Goal: Download file/media

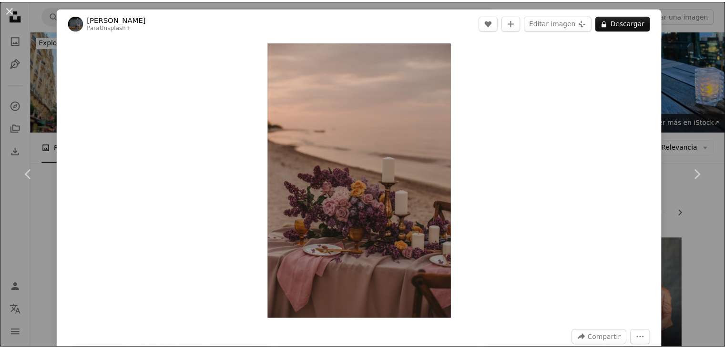
scroll to position [495, 0]
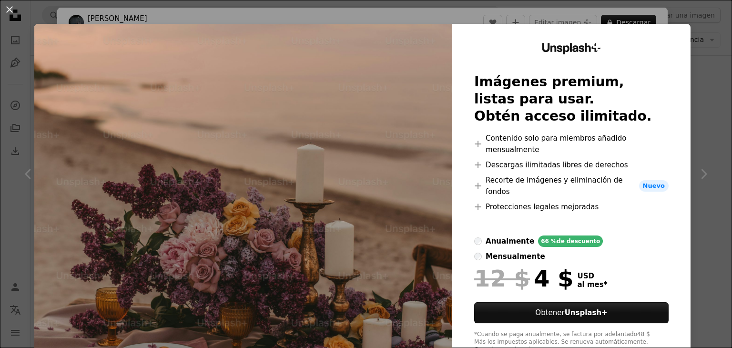
click at [361, 106] on img at bounding box center [243, 198] width 418 height 349
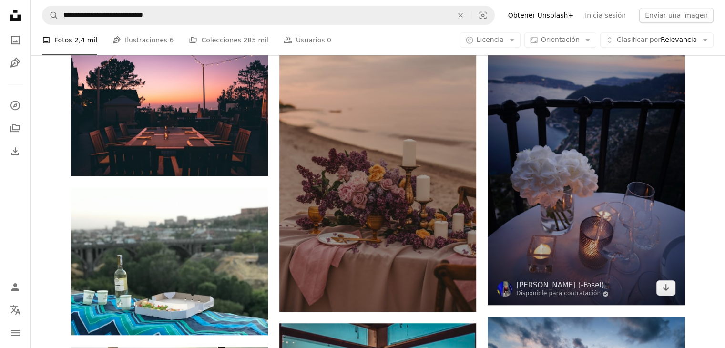
click at [572, 166] on img at bounding box center [585, 157] width 197 height 295
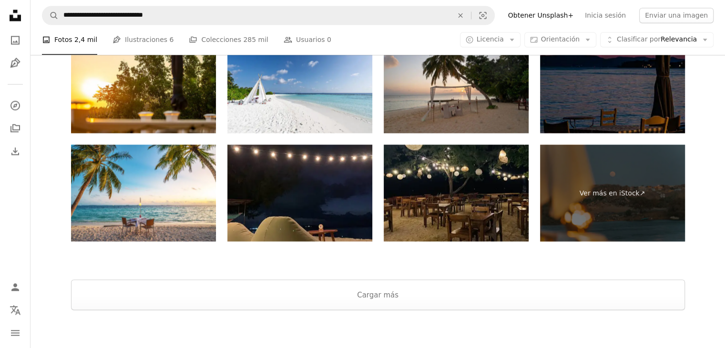
scroll to position [1819, 0]
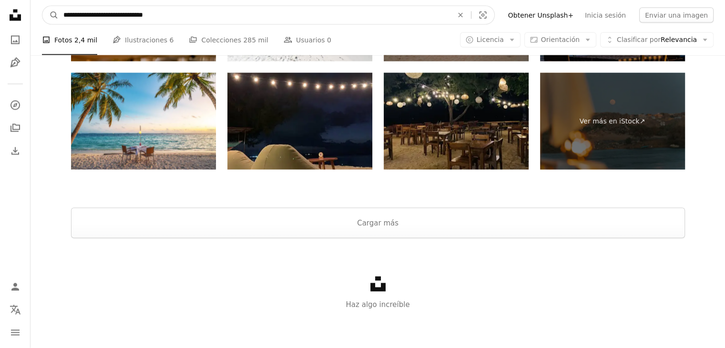
click at [74, 16] on input "**********" at bounding box center [254, 15] width 391 height 18
type input "**********"
click button "A magnifying glass" at bounding box center [50, 15] width 16 height 18
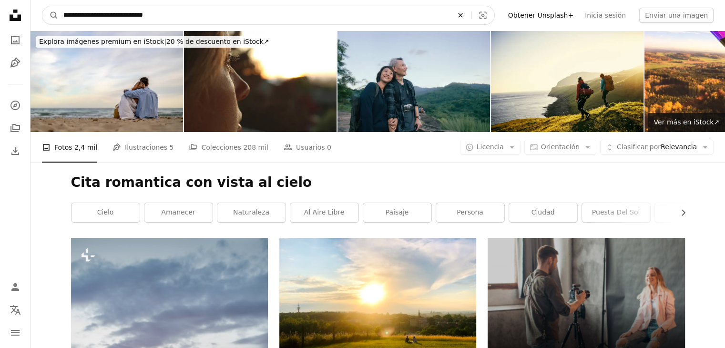
click at [471, 12] on icon "An X shape" at bounding box center [460, 15] width 21 height 8
type input "****"
click at [42, 6] on button "A magnifying glass" at bounding box center [50, 15] width 16 height 18
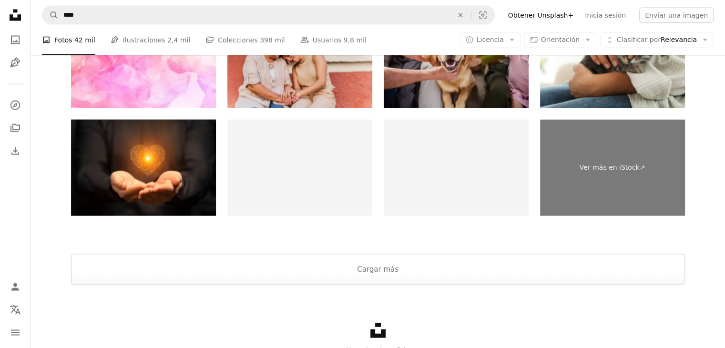
scroll to position [1996, 0]
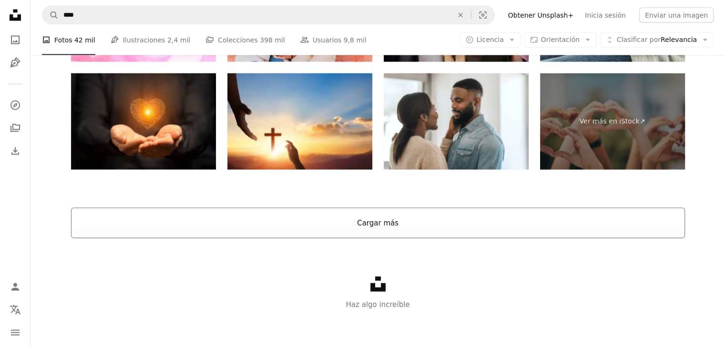
click at [572, 217] on button "Cargar más" at bounding box center [378, 223] width 614 height 30
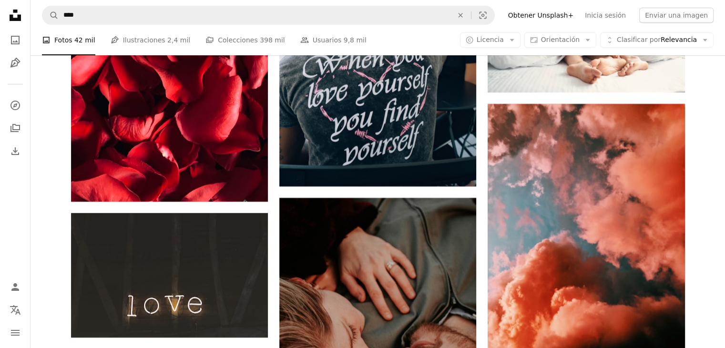
scroll to position [3699, 0]
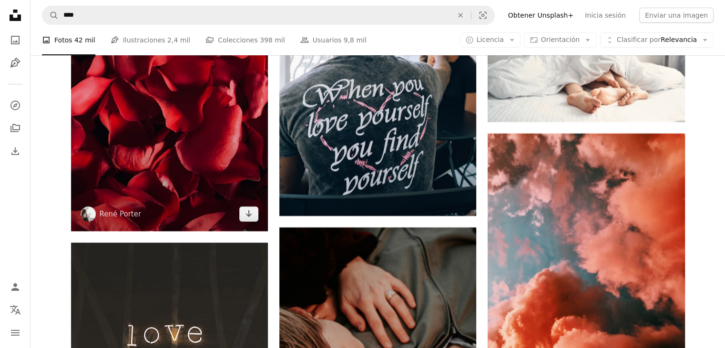
click at [218, 119] on img at bounding box center [169, 99] width 197 height 262
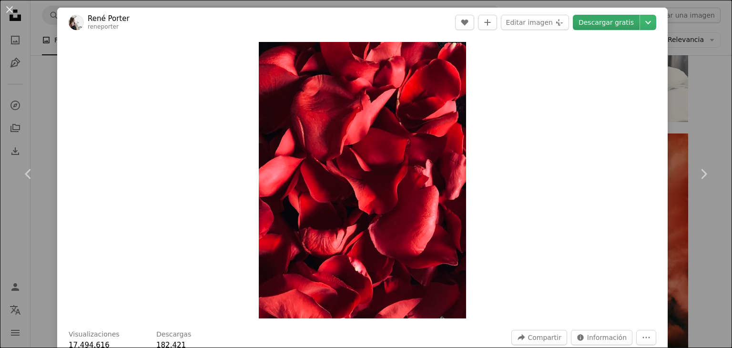
click at [615, 21] on link "Descargar gratis" at bounding box center [606, 22] width 67 height 15
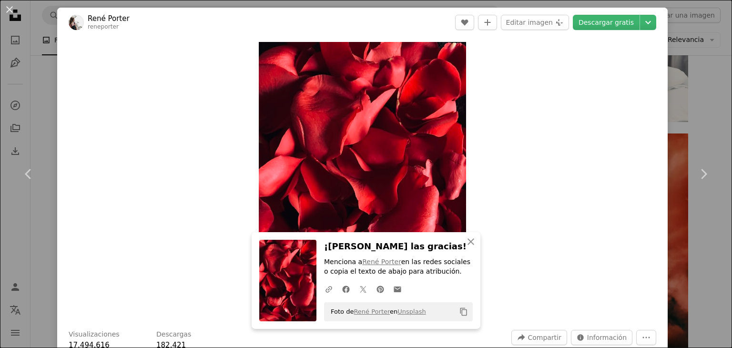
click at [695, 101] on div "An X shape Chevron left Chevron right An X shape Cerrar ¡Dale las gracias! Menc…" at bounding box center [366, 174] width 732 height 348
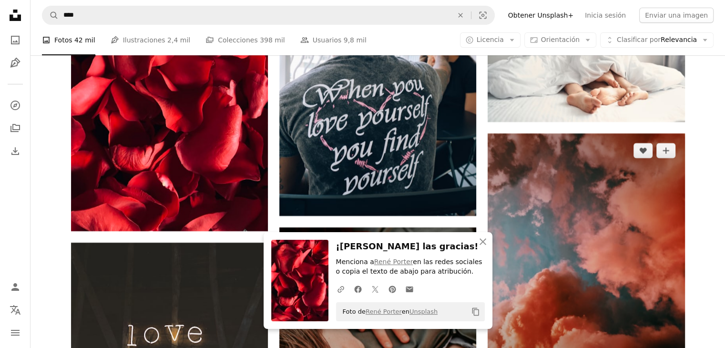
click at [635, 192] on img at bounding box center [585, 264] width 197 height 262
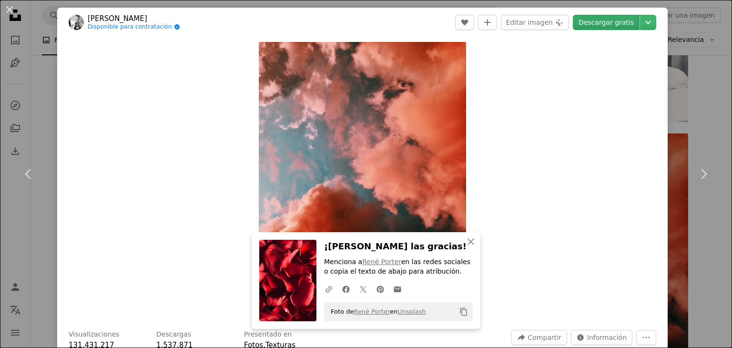
click at [606, 16] on link "Descargar gratis" at bounding box center [606, 22] width 67 height 15
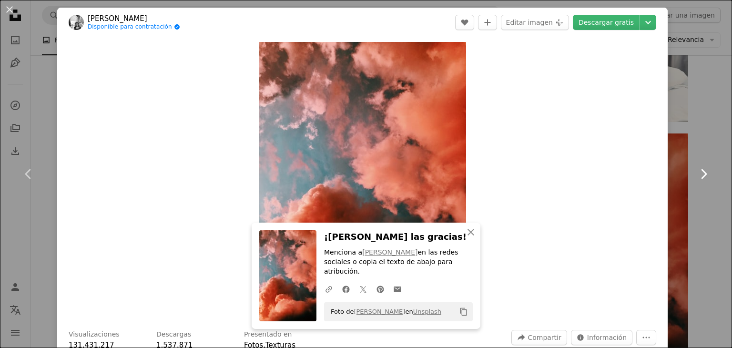
click at [715, 139] on link "Chevron right" at bounding box center [703, 173] width 57 height 91
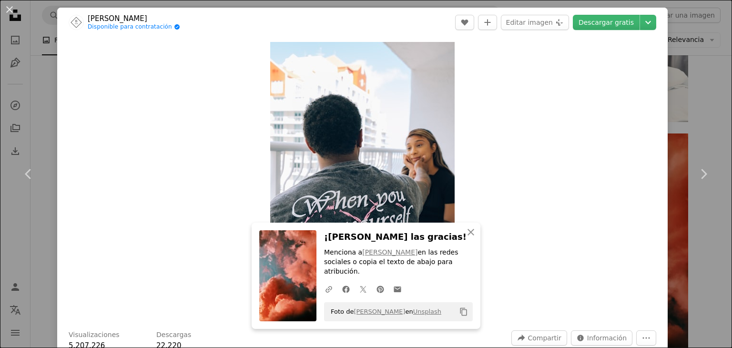
click at [712, 125] on div "An X shape Chevron left Chevron right An X shape Cerrar ¡Dale las gracias! Menc…" at bounding box center [366, 174] width 732 height 348
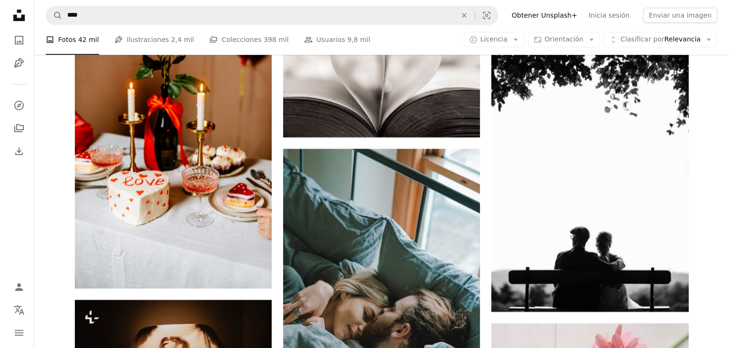
scroll to position [4251, 0]
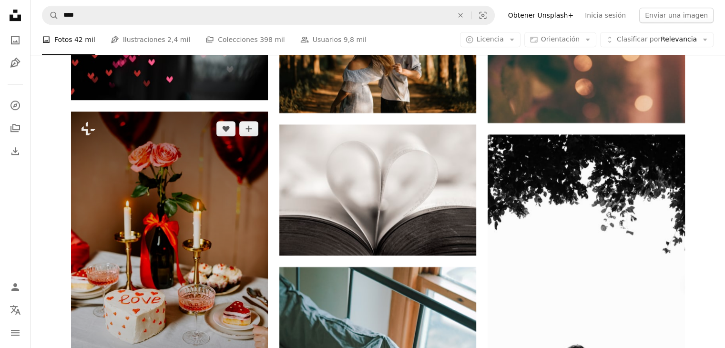
click at [192, 159] on img at bounding box center [169, 258] width 197 height 295
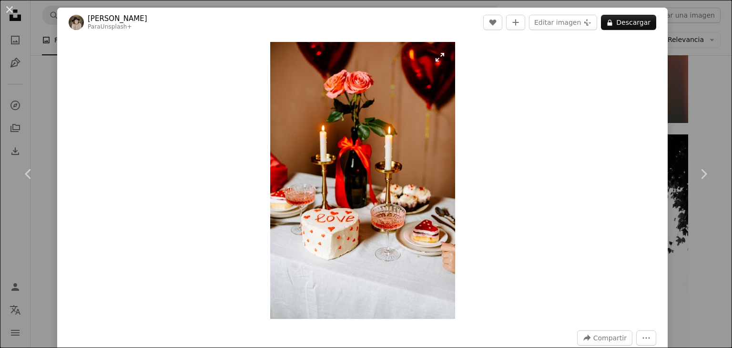
click at [393, 164] on img "Ampliar en esta imagen" at bounding box center [362, 180] width 185 height 277
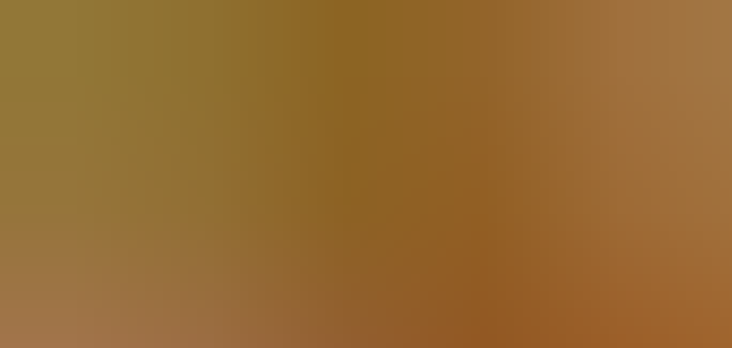
scroll to position [364, 0]
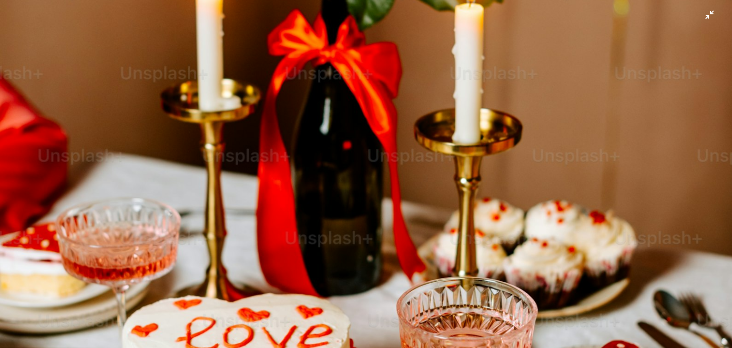
click at [374, 88] on img "Reducir el zoom en esta imagen" at bounding box center [366, 185] width 733 height 1098
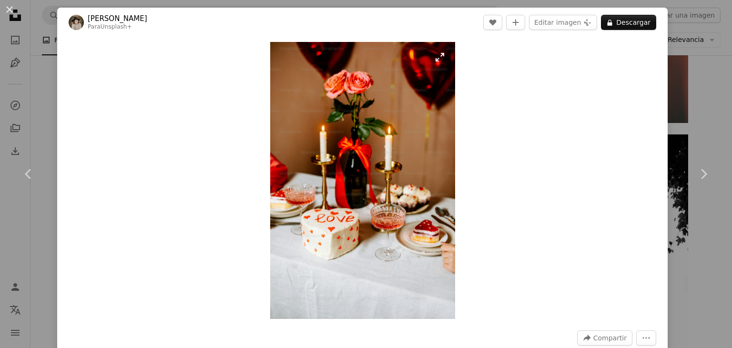
click at [434, 58] on img "Ampliar en esta imagen" at bounding box center [362, 180] width 185 height 277
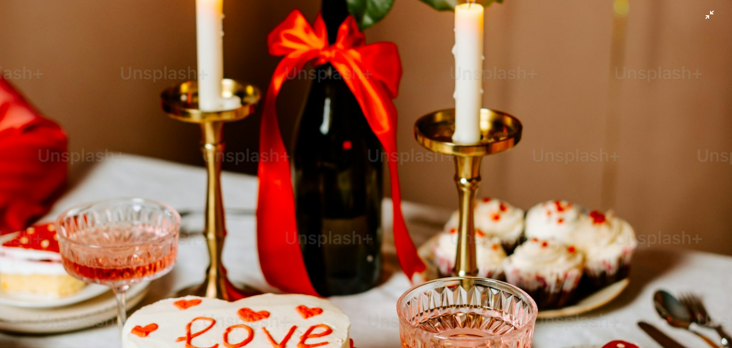
click at [434, 58] on img "Reducir el zoom en esta imagen" at bounding box center [366, 185] width 733 height 1098
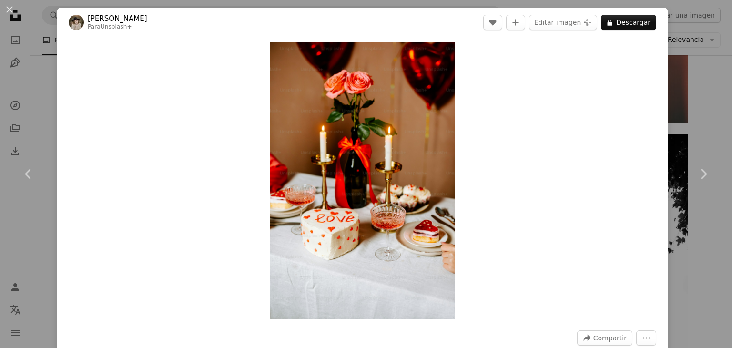
click at [704, 224] on div "An X shape Chevron left Chevron right [PERSON_NAME] Para Unsplash+ A heart A pl…" at bounding box center [366, 174] width 732 height 348
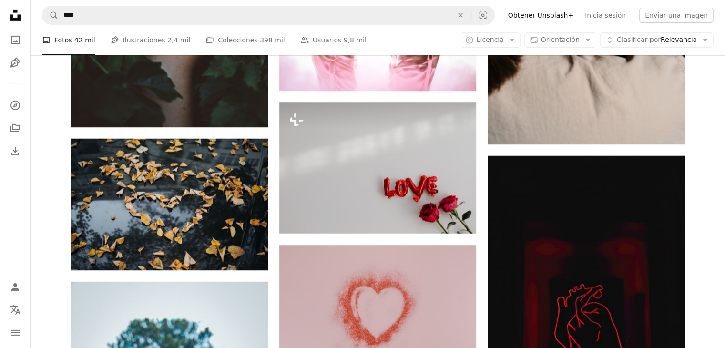
scroll to position [6976, 0]
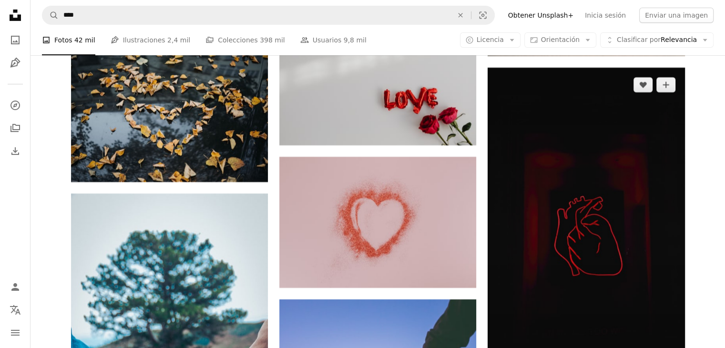
click at [628, 184] on img at bounding box center [585, 243] width 197 height 350
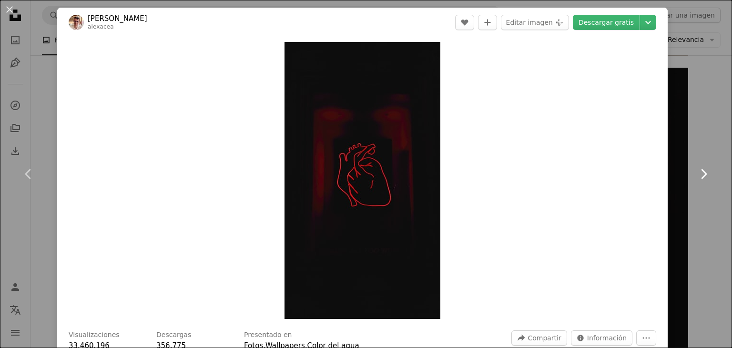
click at [710, 202] on link "Chevron right" at bounding box center [703, 173] width 57 height 91
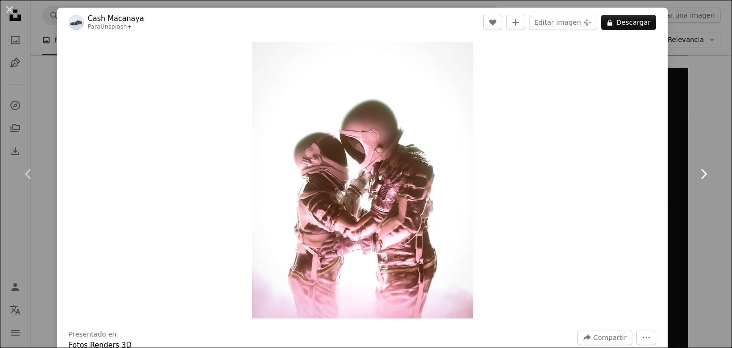
click at [710, 202] on link "Chevron right" at bounding box center [703, 173] width 57 height 91
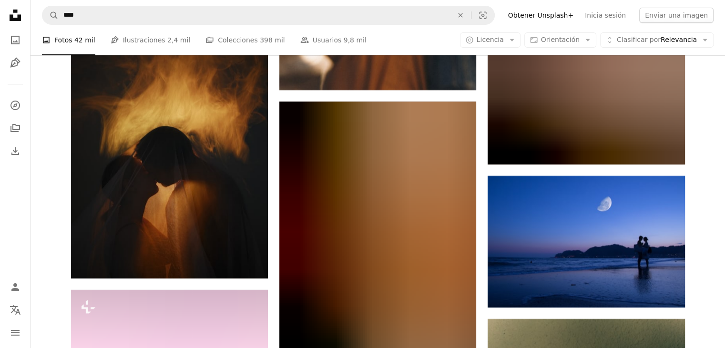
scroll to position [14389, 0]
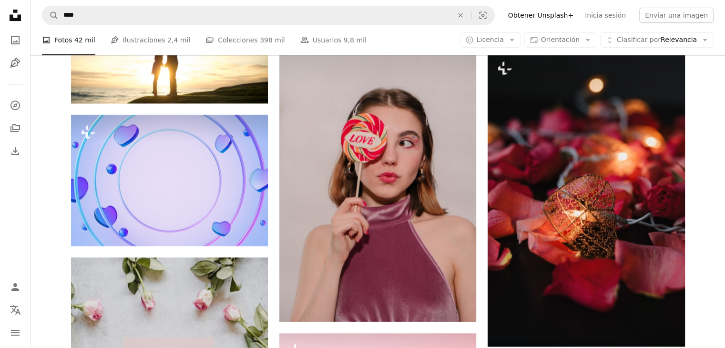
scroll to position [18485, 0]
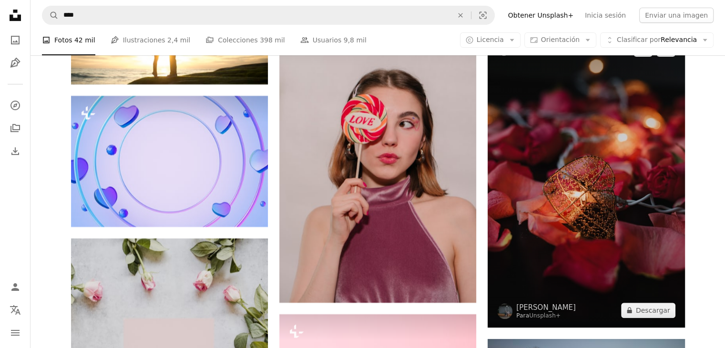
click at [590, 81] on img at bounding box center [585, 179] width 197 height 295
click at [577, 159] on img at bounding box center [585, 179] width 197 height 295
click at [615, 151] on img at bounding box center [585, 179] width 197 height 295
click at [633, 309] on icon "A lock" at bounding box center [628, 309] width 7 height 7
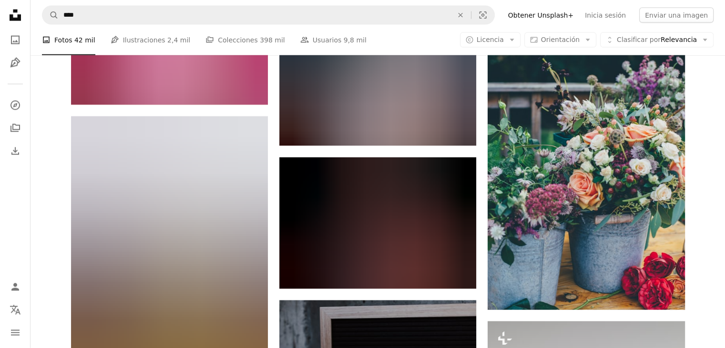
scroll to position [23954, 0]
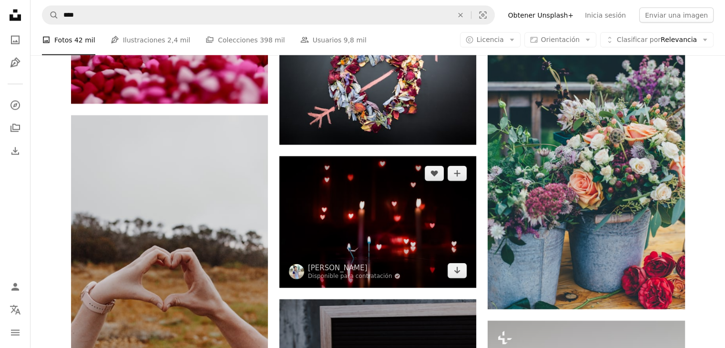
click at [355, 210] on img at bounding box center [377, 221] width 197 height 131
click at [391, 216] on img at bounding box center [377, 221] width 197 height 131
click at [413, 234] on img at bounding box center [377, 221] width 197 height 131
click at [459, 276] on icon "Arrow pointing down" at bounding box center [457, 269] width 8 height 11
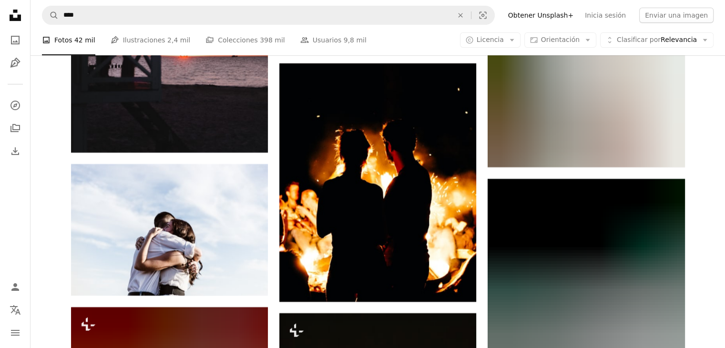
scroll to position [29251, 0]
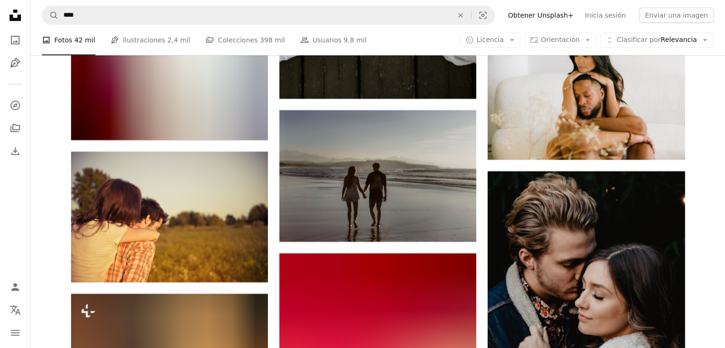
scroll to position [33062, 0]
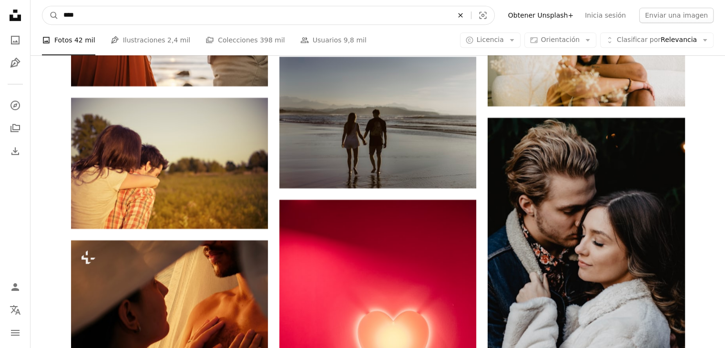
click at [471, 14] on icon "An X shape" at bounding box center [460, 15] width 21 height 8
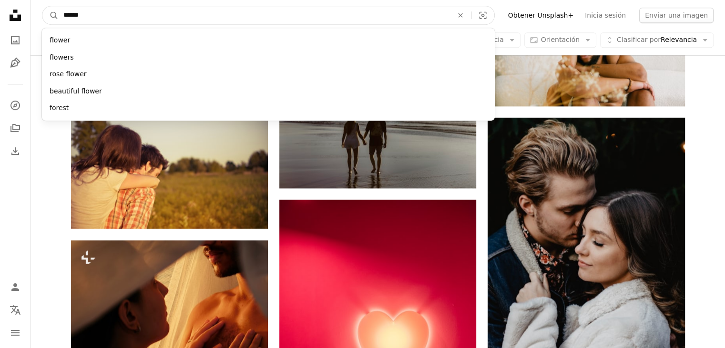
type input "******"
click at [42, 6] on button "A magnifying glass" at bounding box center [50, 15] width 16 height 18
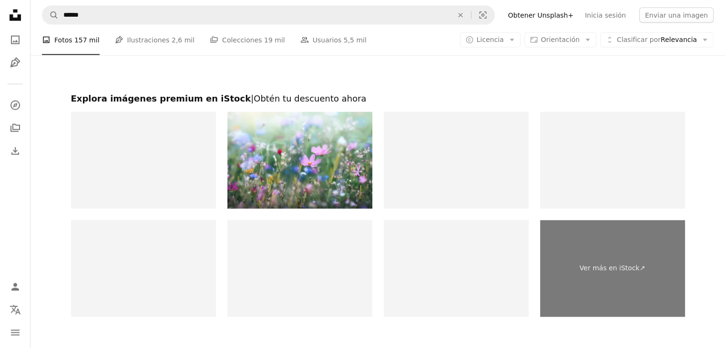
scroll to position [2115, 0]
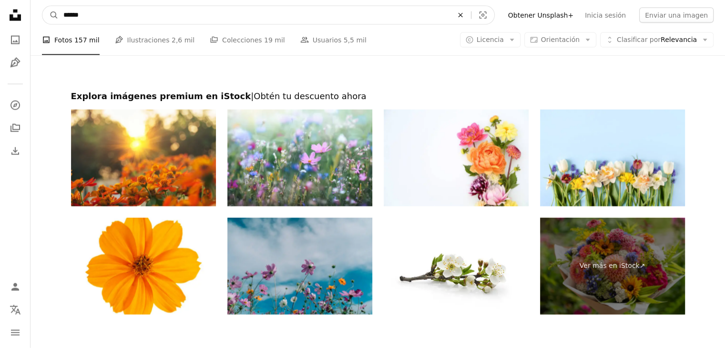
click at [471, 14] on icon "An X shape" at bounding box center [460, 15] width 21 height 8
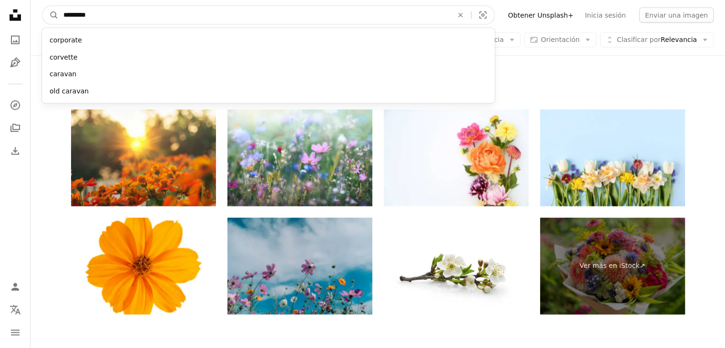
type input "*********"
click at [42, 6] on button "A magnifying glass" at bounding box center [50, 15] width 16 height 18
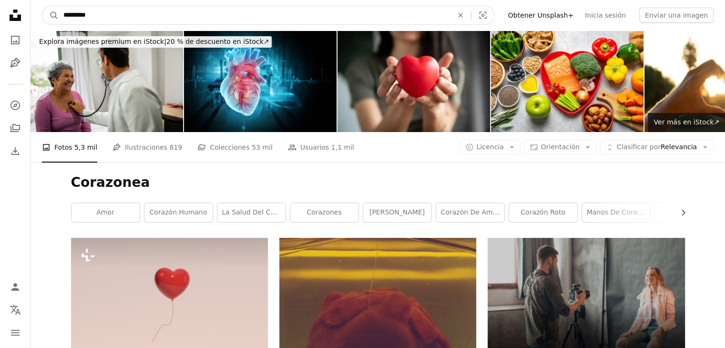
click at [450, 14] on input "*********" at bounding box center [254, 15] width 391 height 18
type input "*********"
click button "A magnifying glass" at bounding box center [50, 15] width 16 height 18
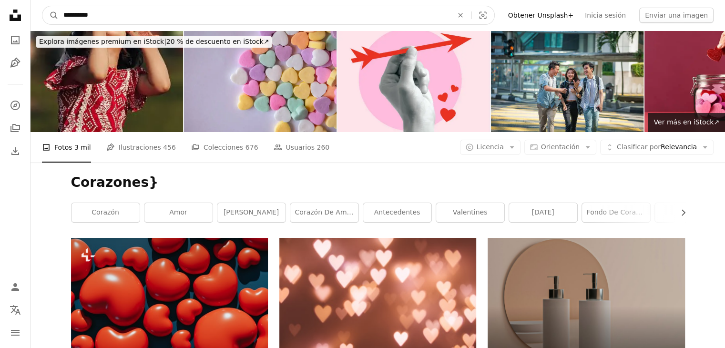
click at [450, 14] on input "**********" at bounding box center [254, 15] width 391 height 18
type input "*********"
click button "A magnifying glass" at bounding box center [50, 15] width 16 height 18
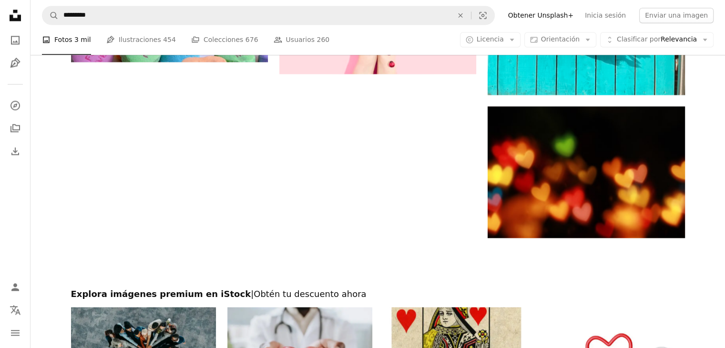
scroll to position [1519, 0]
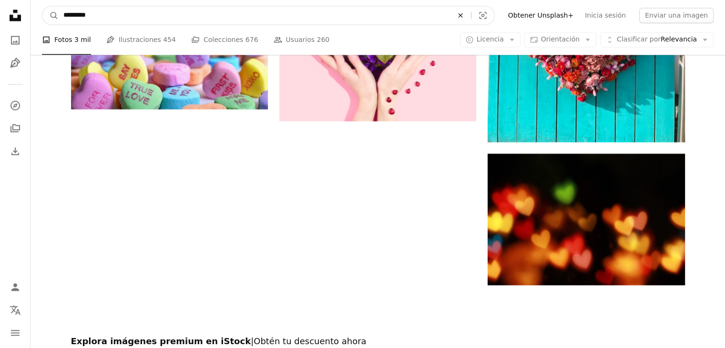
click at [471, 14] on icon "An X shape" at bounding box center [460, 15] width 21 height 8
type input "****"
click at [42, 6] on button "A magnifying glass" at bounding box center [50, 15] width 16 height 18
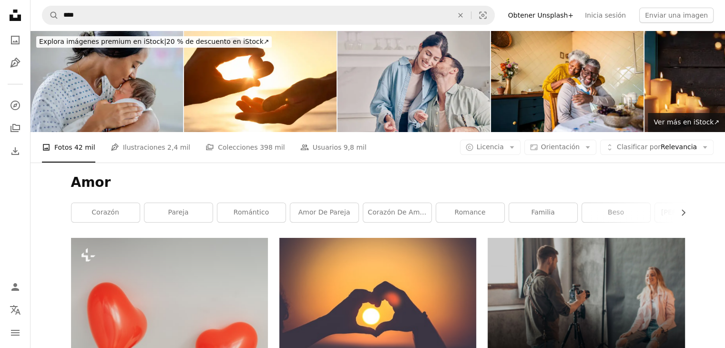
click at [694, 220] on div "Amor Chevron right corazón pareja romántico amor de pareja Corazón de amor roma…" at bounding box center [378, 199] width 636 height 75
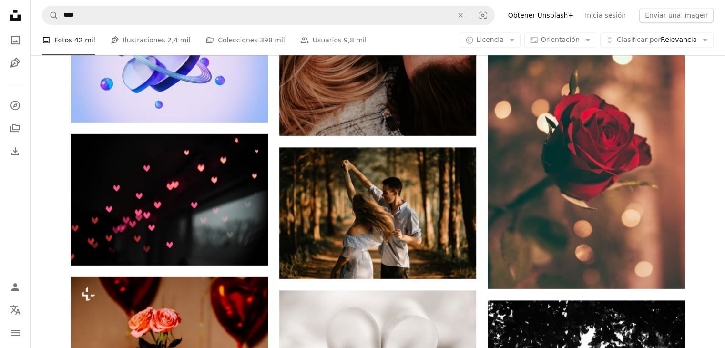
scroll to position [4116, 0]
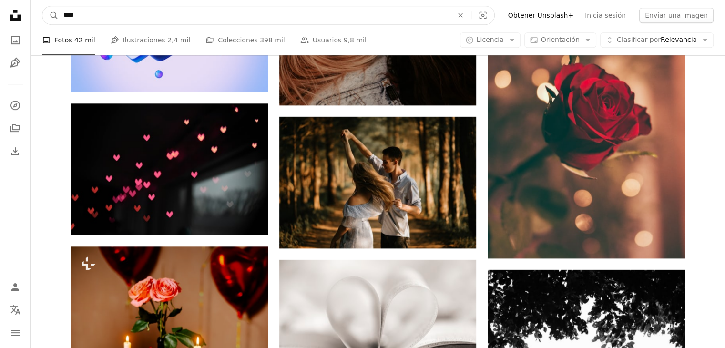
click at [349, 20] on input "****" at bounding box center [254, 15] width 391 height 18
type input "**********"
click button "A magnifying glass" at bounding box center [50, 15] width 16 height 18
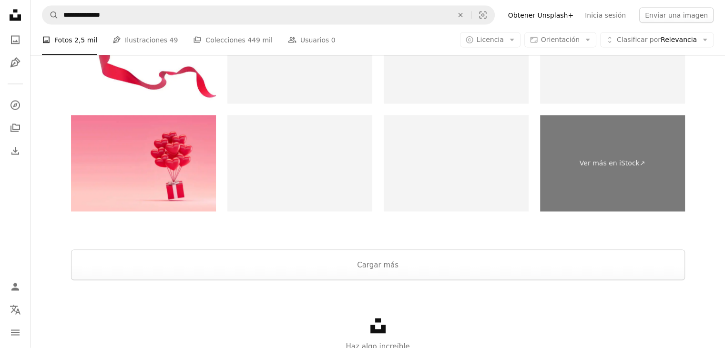
scroll to position [1930, 0]
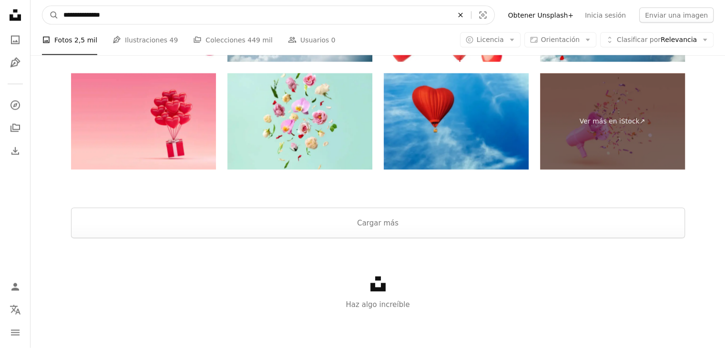
click at [471, 12] on icon "An X shape" at bounding box center [460, 15] width 21 height 8
type input "**********"
click at [42, 6] on button "A magnifying glass" at bounding box center [50, 15] width 16 height 18
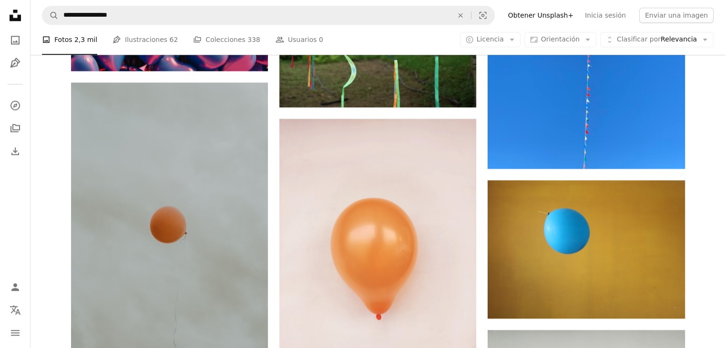
scroll to position [1257, 0]
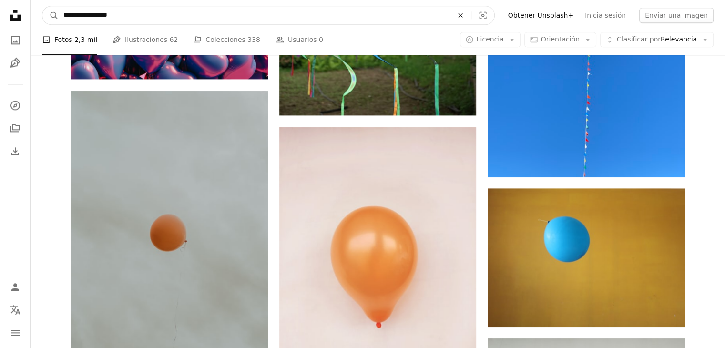
click at [471, 15] on icon "An X shape" at bounding box center [460, 15] width 21 height 8
type input "**********"
click button "A magnifying glass" at bounding box center [50, 15] width 16 height 18
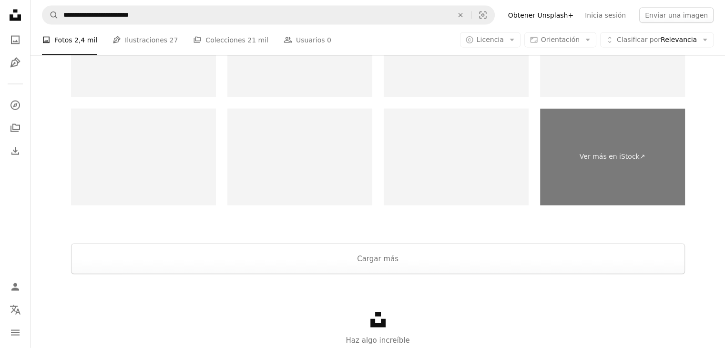
scroll to position [2129, 0]
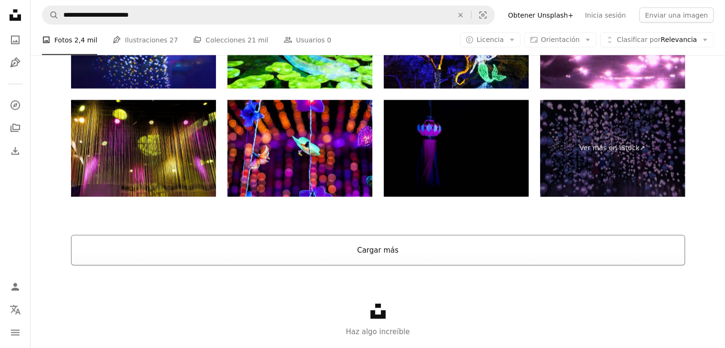
click at [372, 251] on button "Cargar más" at bounding box center [378, 250] width 614 height 30
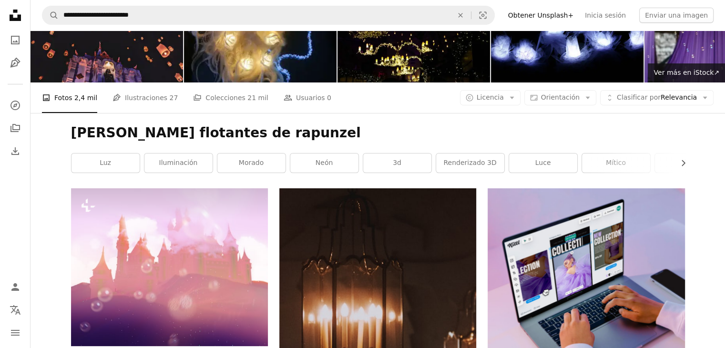
scroll to position [0, 0]
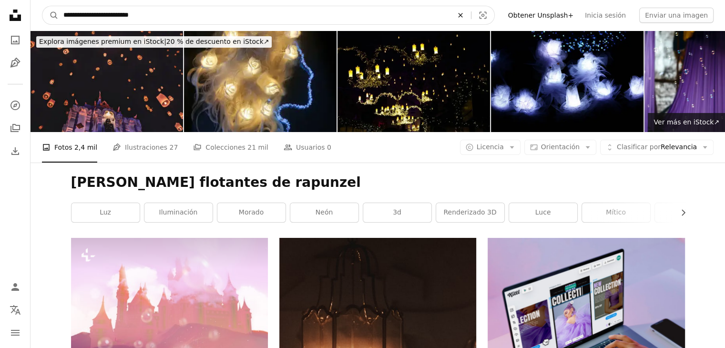
click at [462, 15] on icon "Encuentra imágenes en todo el sitio" at bounding box center [460, 15] width 4 height 4
type input "**********"
click button "A magnifying glass" at bounding box center [50, 15] width 16 height 18
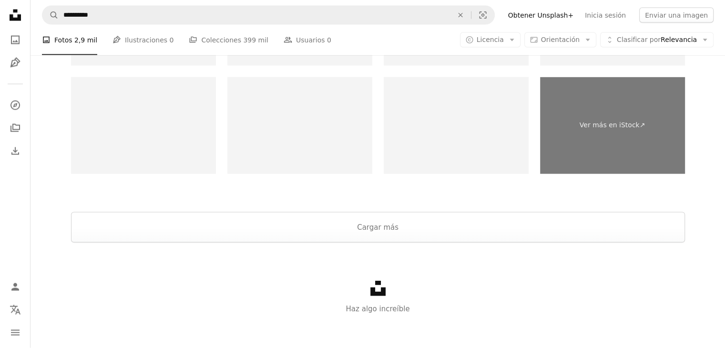
scroll to position [1988, 0]
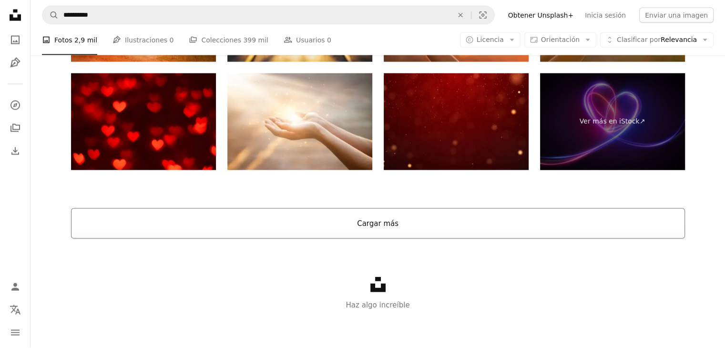
click at [377, 221] on button "Cargar más" at bounding box center [378, 223] width 614 height 30
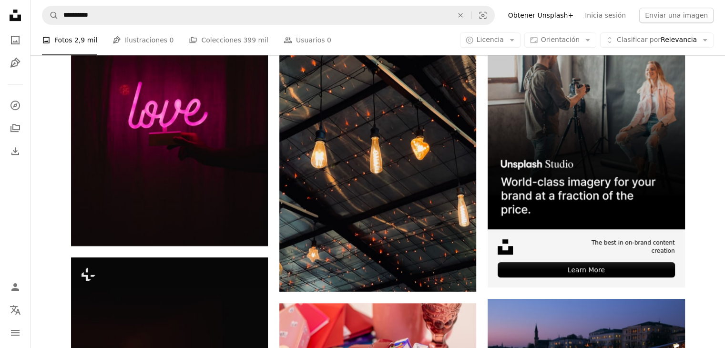
scroll to position [4135, 0]
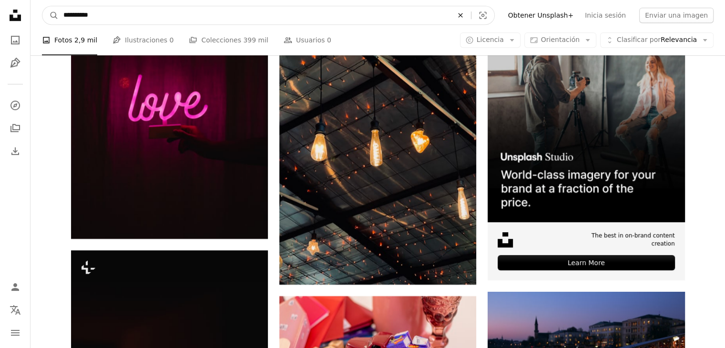
click at [471, 19] on icon "An X shape" at bounding box center [460, 15] width 21 height 8
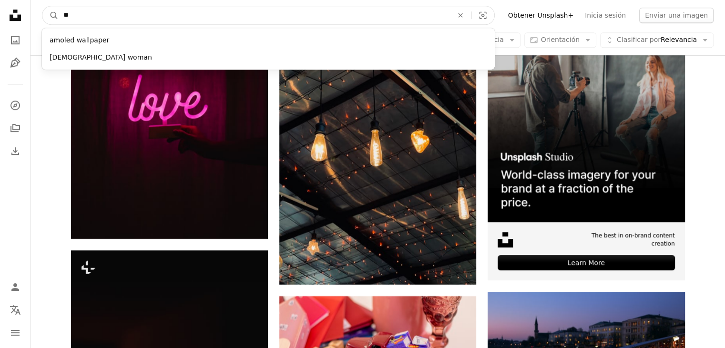
type input "*"
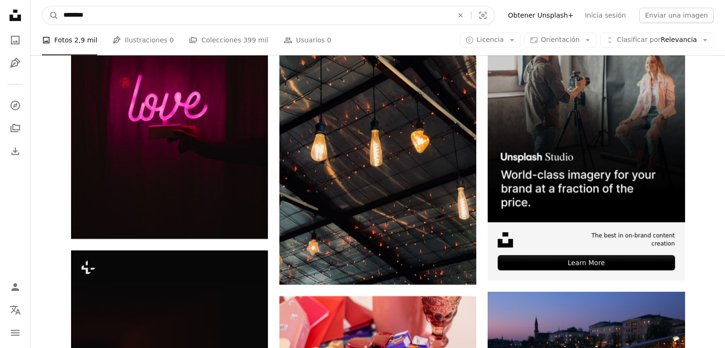
type input "*********"
click button "A magnifying glass" at bounding box center [50, 15] width 16 height 18
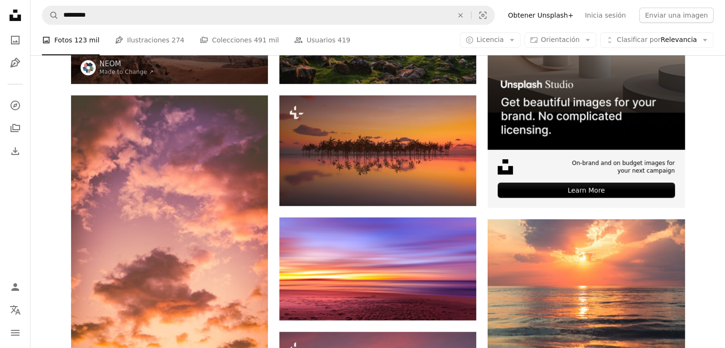
scroll to position [288, 0]
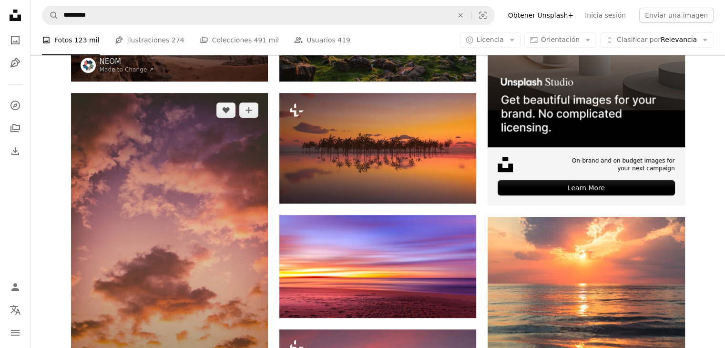
click at [236, 172] on img at bounding box center [169, 240] width 197 height 295
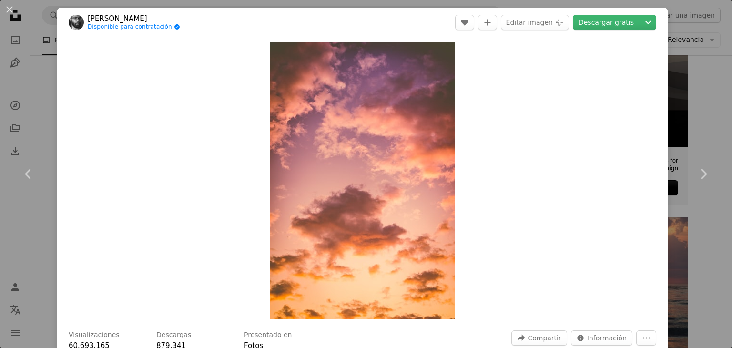
click at [712, 88] on div "An X shape Chevron left Chevron right [PERSON_NAME] Disponible para contratació…" at bounding box center [366, 174] width 732 height 348
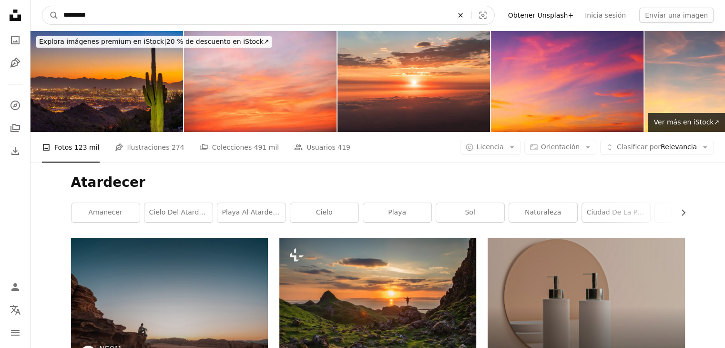
click at [471, 16] on icon "An X shape" at bounding box center [460, 15] width 21 height 8
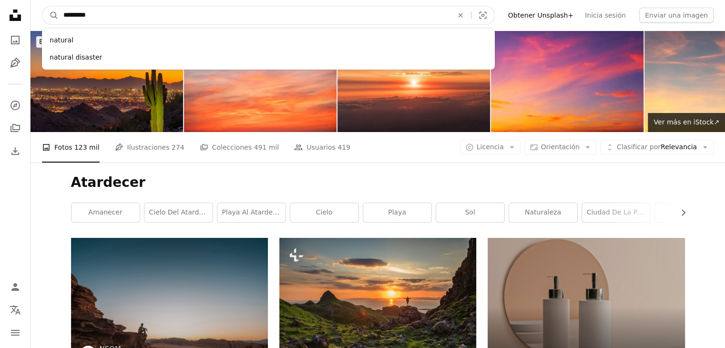
type input "**********"
click button "A magnifying glass" at bounding box center [50, 15] width 16 height 18
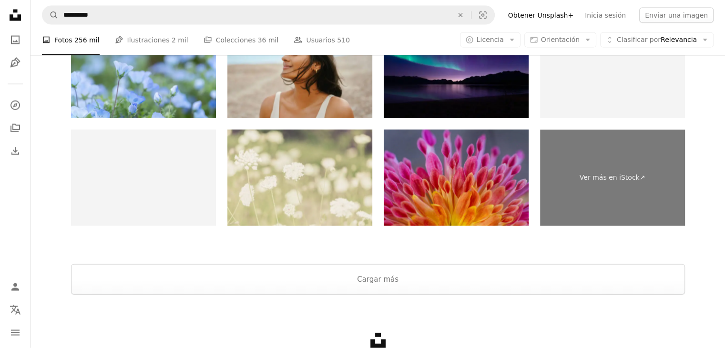
scroll to position [2164, 0]
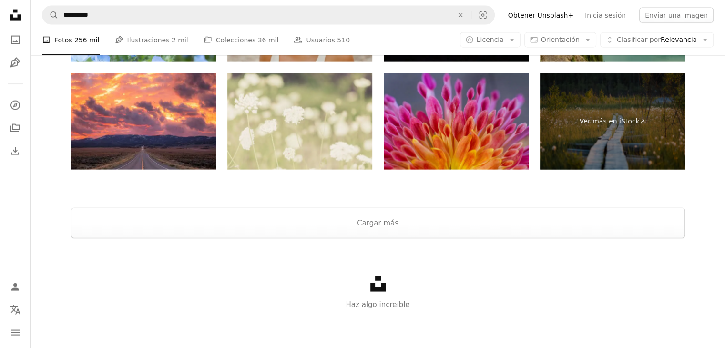
click at [384, 206] on div at bounding box center [377, 196] width 694 height 23
click at [386, 219] on button "Cargar más" at bounding box center [378, 223] width 614 height 30
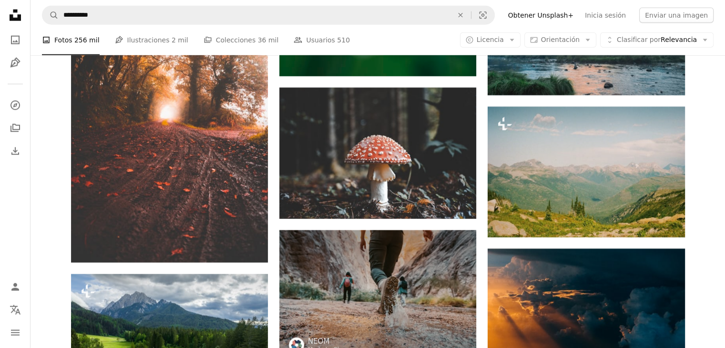
scroll to position [2477, 0]
